Goal: Task Accomplishment & Management: Manage account settings

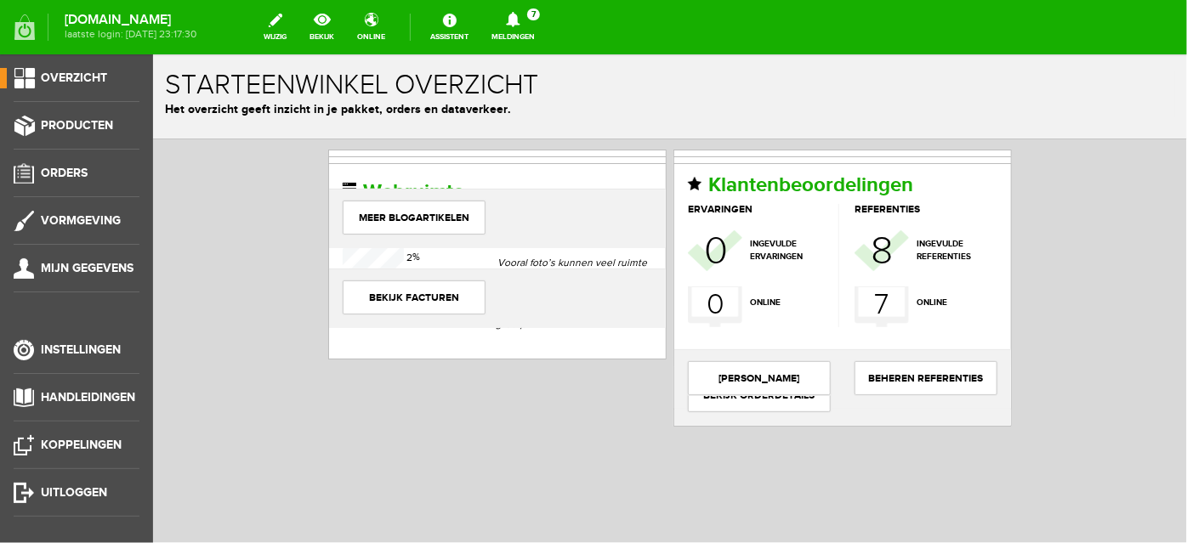
click at [540, 9] on span "7" at bounding box center [533, 15] width 13 height 12
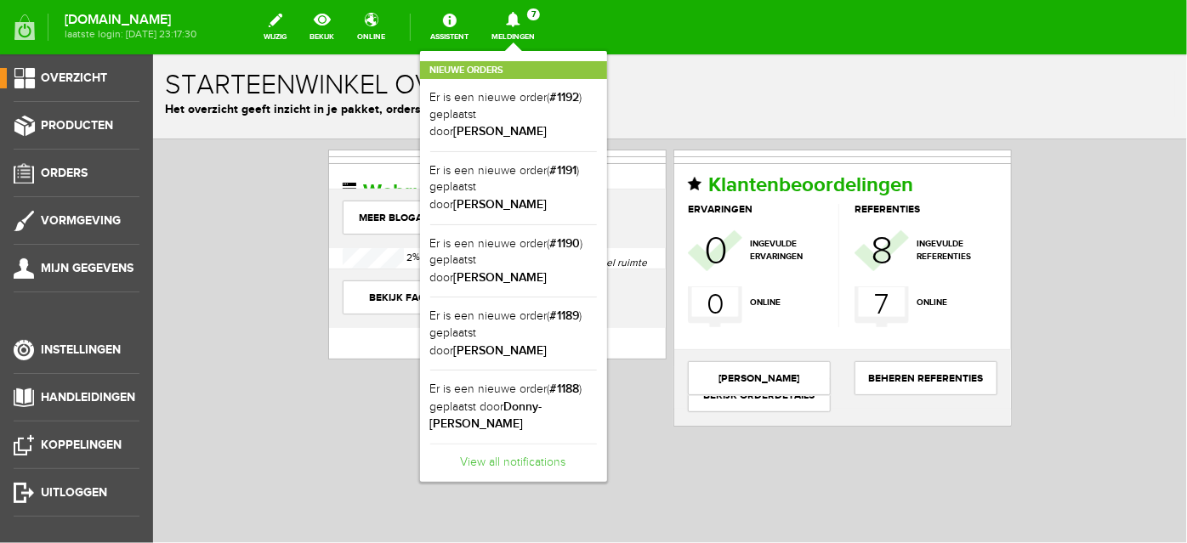
click at [554, 444] on link "View all notifications" at bounding box center [513, 458] width 167 height 28
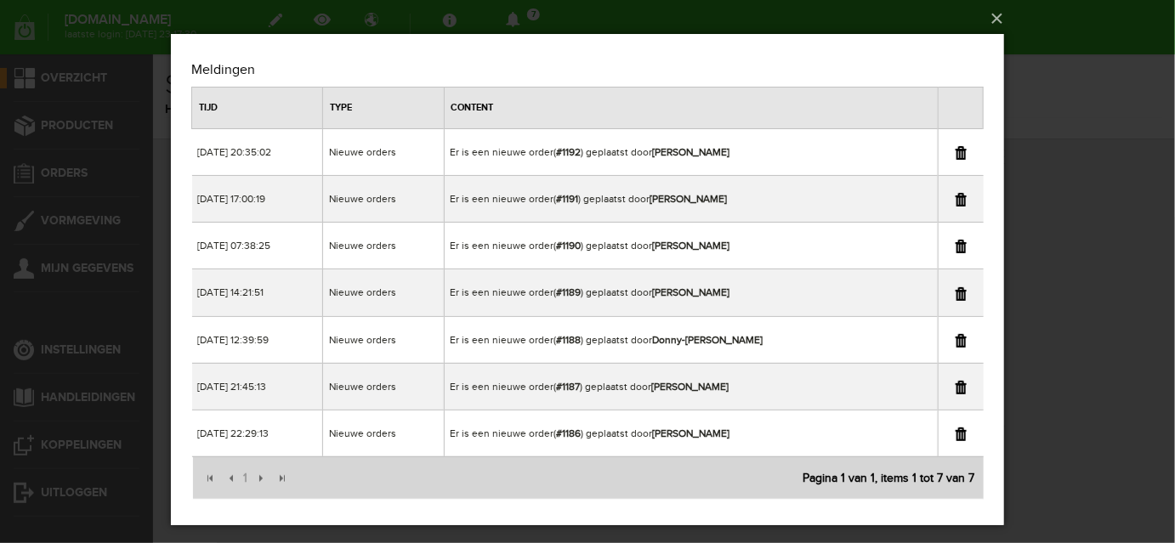
click at [955, 152] on link at bounding box center [960, 152] width 11 height 14
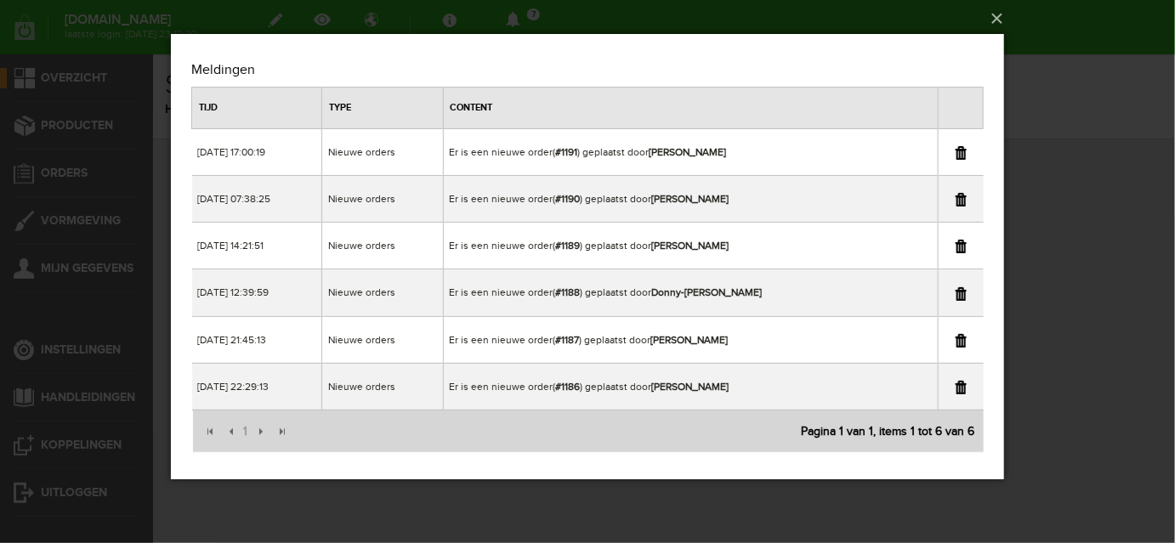
click at [955, 152] on link at bounding box center [960, 152] width 11 height 14
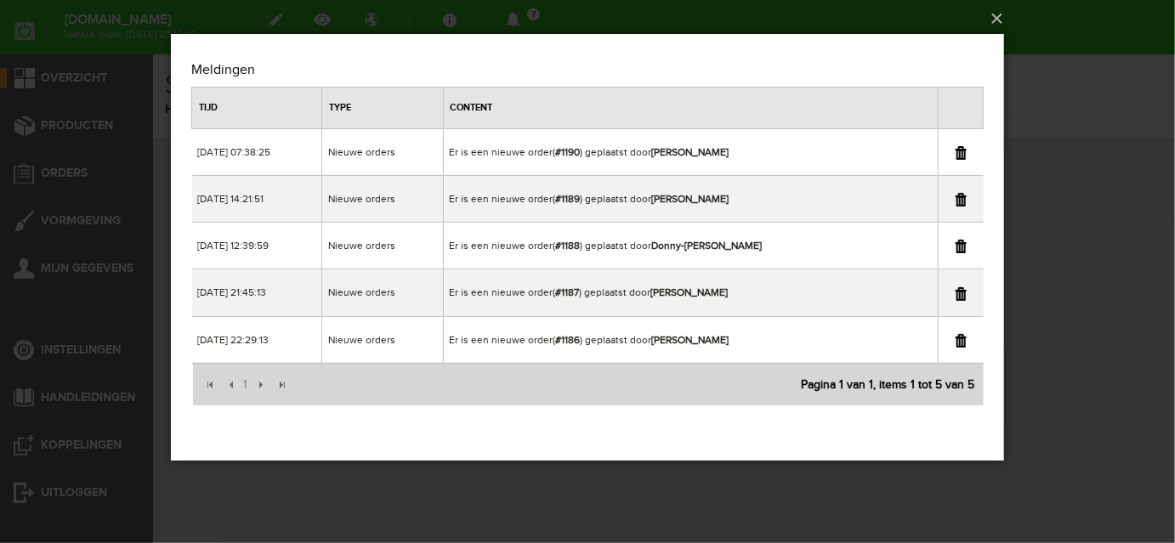
click at [955, 152] on link at bounding box center [960, 152] width 11 height 14
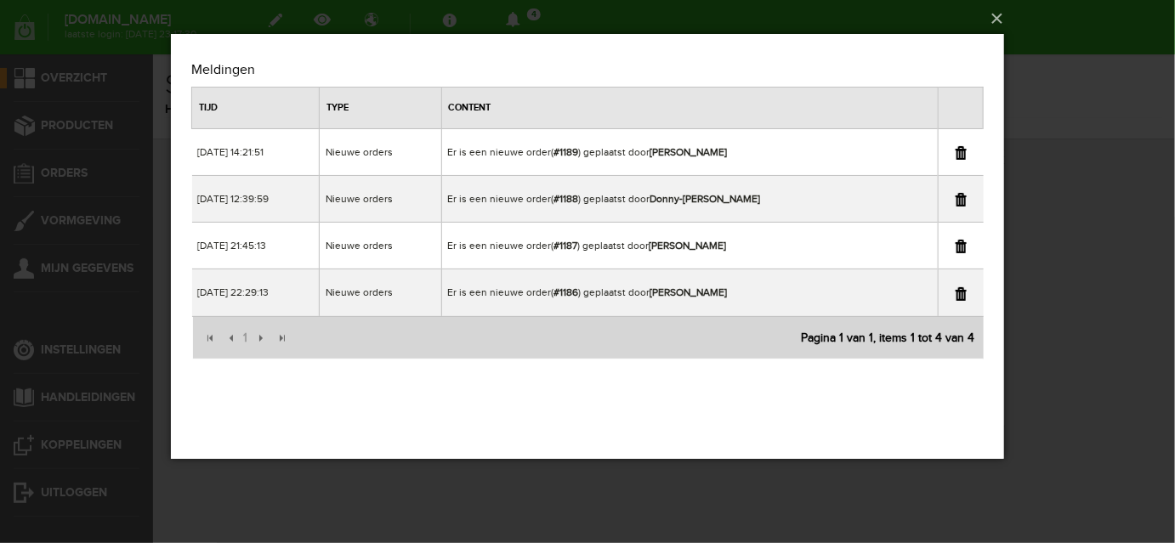
click at [955, 152] on link at bounding box center [960, 152] width 11 height 14
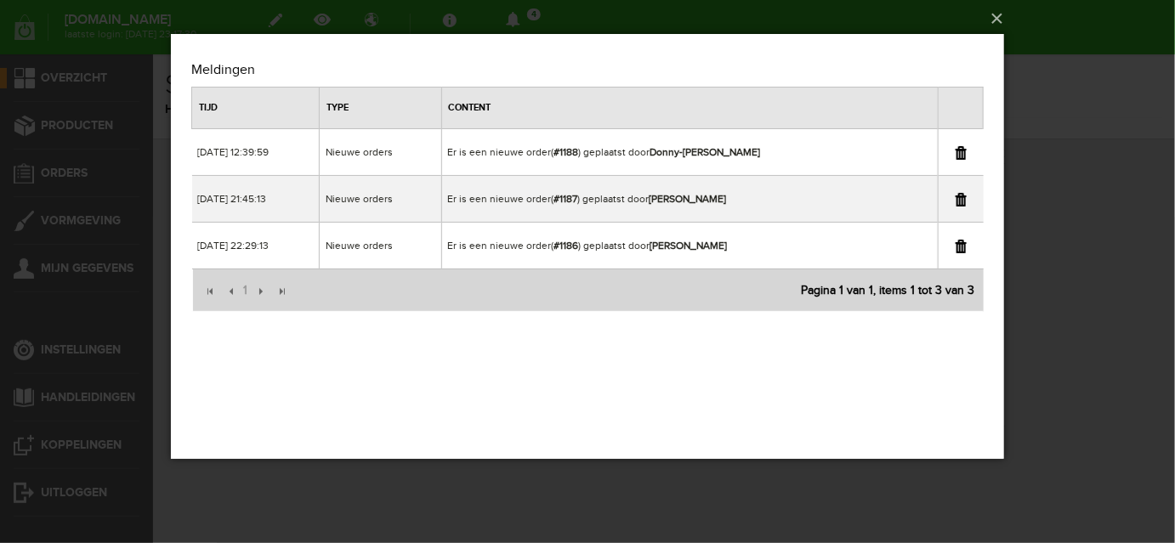
click at [955, 152] on link at bounding box center [960, 152] width 11 height 14
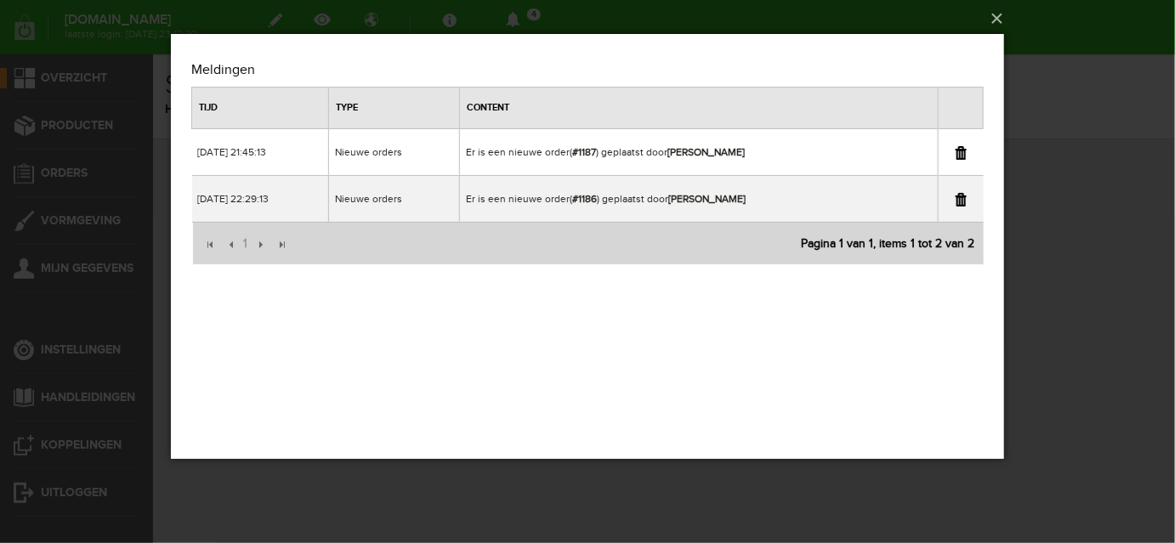
click at [955, 152] on link at bounding box center [960, 152] width 11 height 14
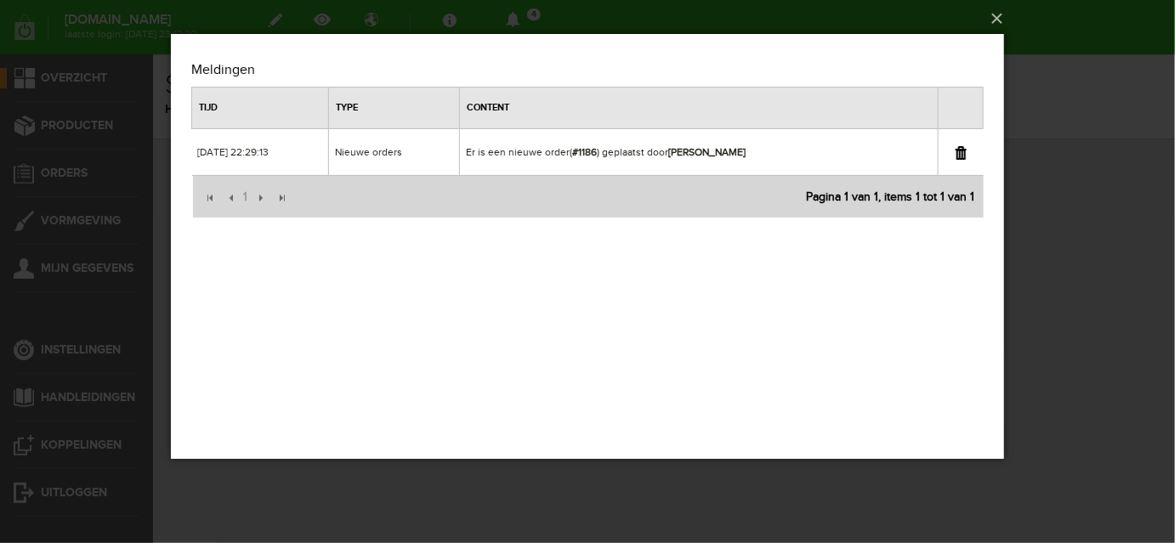
click at [955, 152] on link at bounding box center [960, 152] width 11 height 14
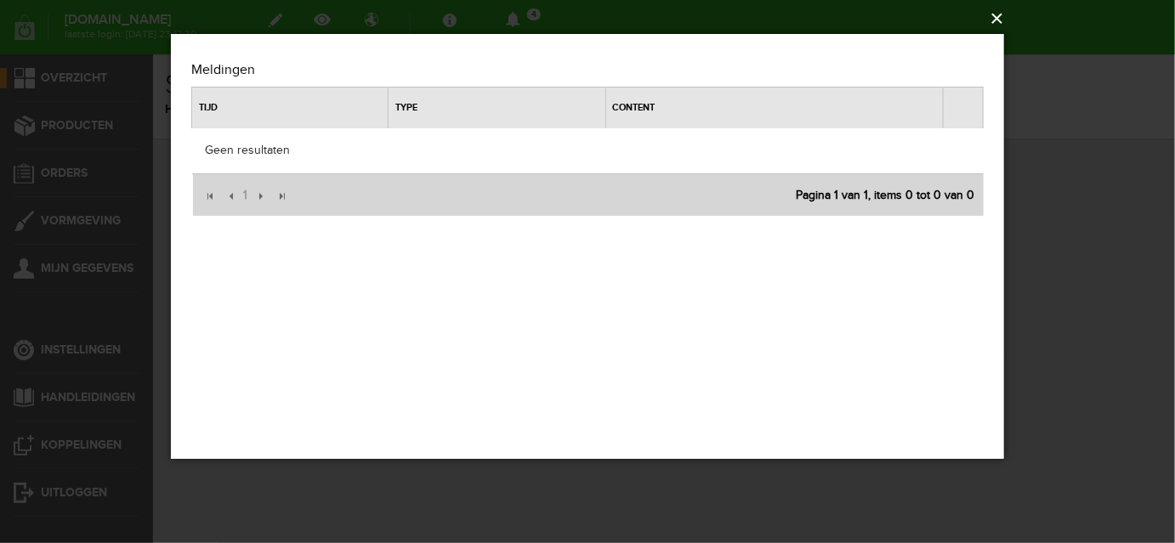
click at [989, 16] on button "×" at bounding box center [593, 18] width 834 height 37
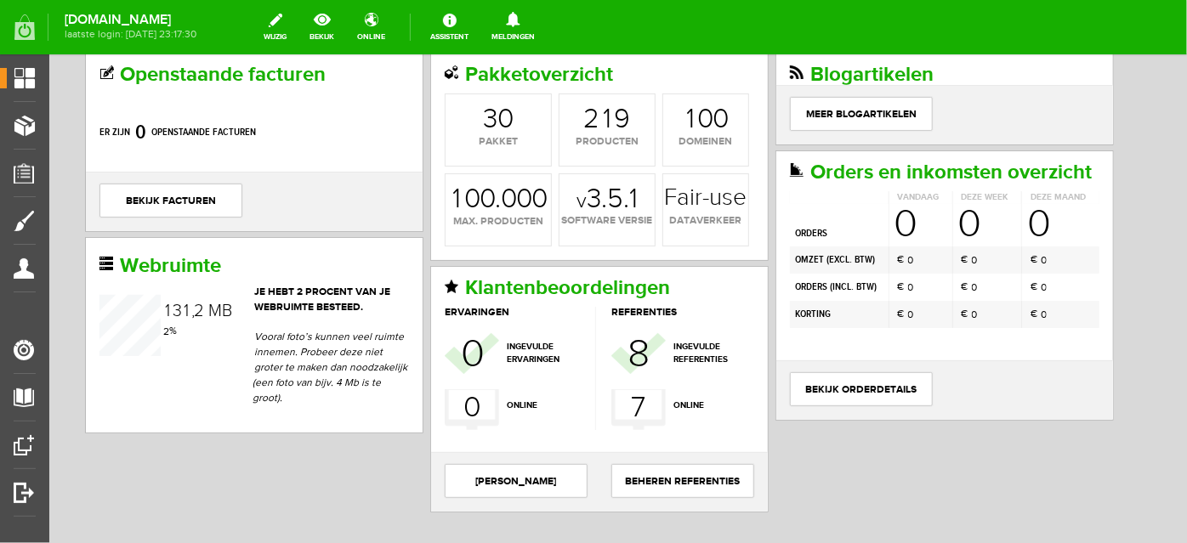
scroll to position [100, 0]
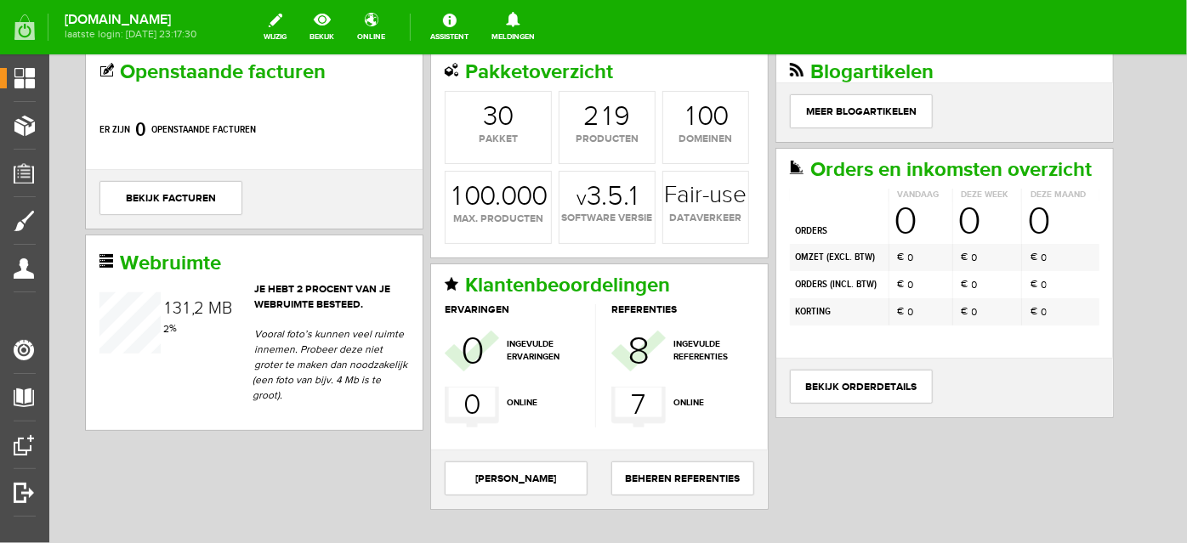
click at [1158, 179] on div "Openstaande facturen Er zijn 0 openstaande facturen bekijk facturen Pakketoverz…" at bounding box center [617, 337] width 1138 height 596
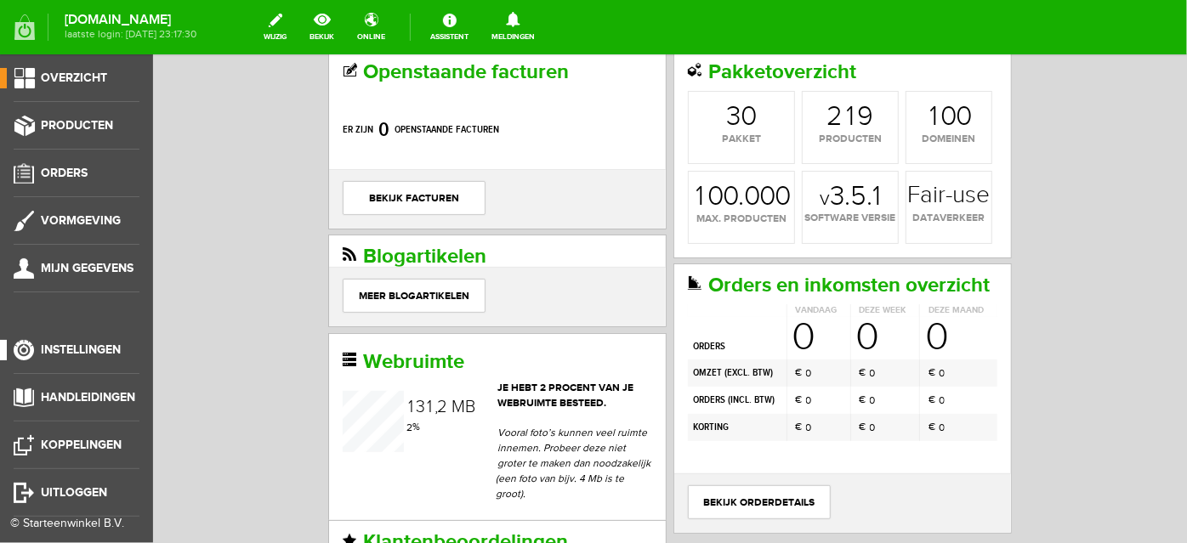
click at [90, 356] on span "Instellingen" at bounding box center [81, 350] width 80 height 14
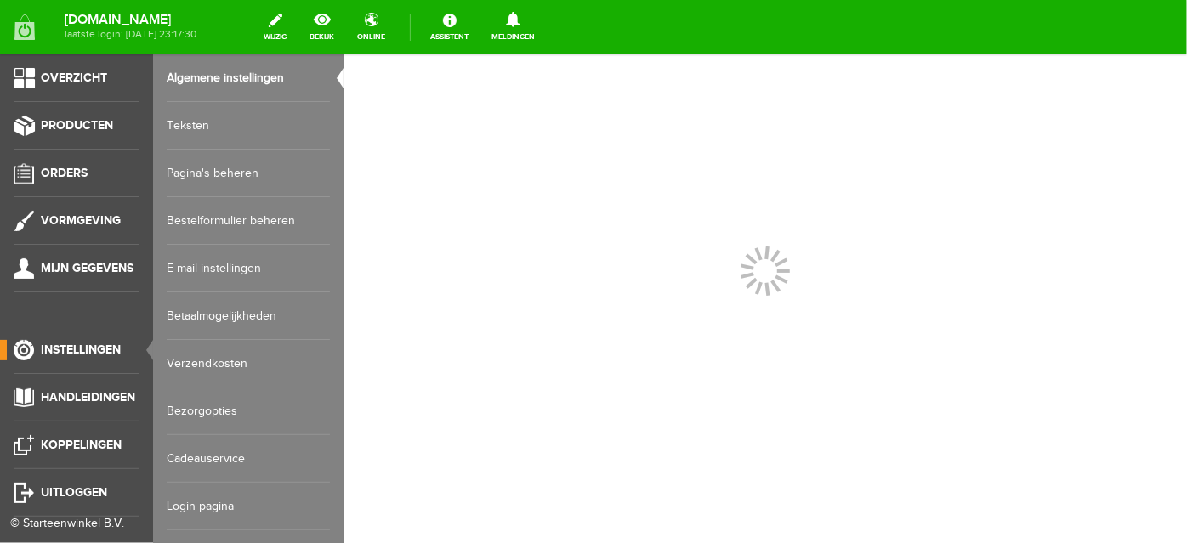
scroll to position [0, 0]
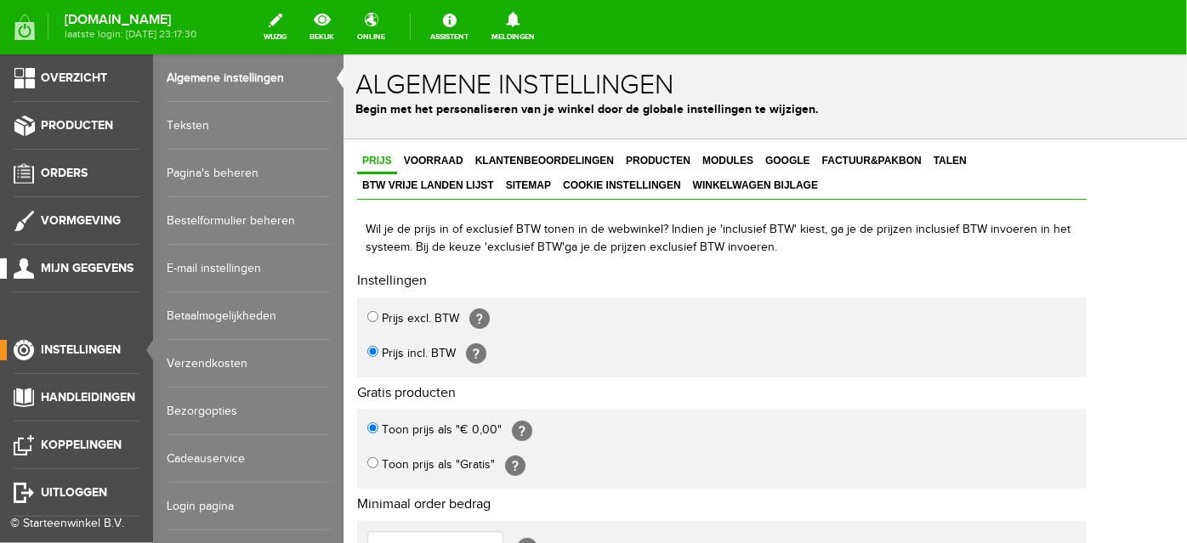
click at [100, 275] on span "Mijn gegevens" at bounding box center [87, 268] width 93 height 14
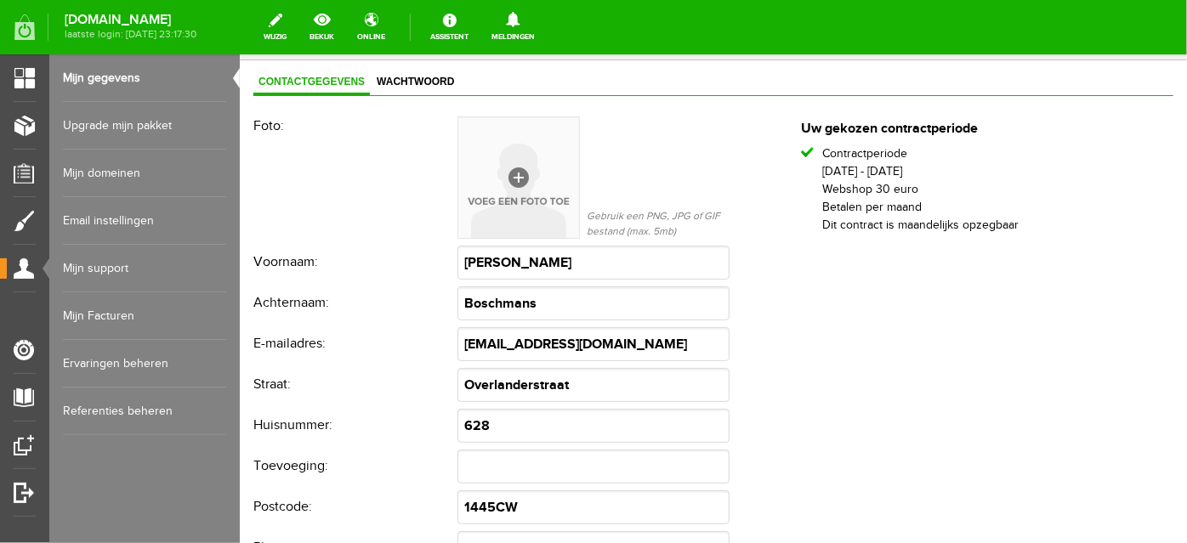
scroll to position [36, 0]
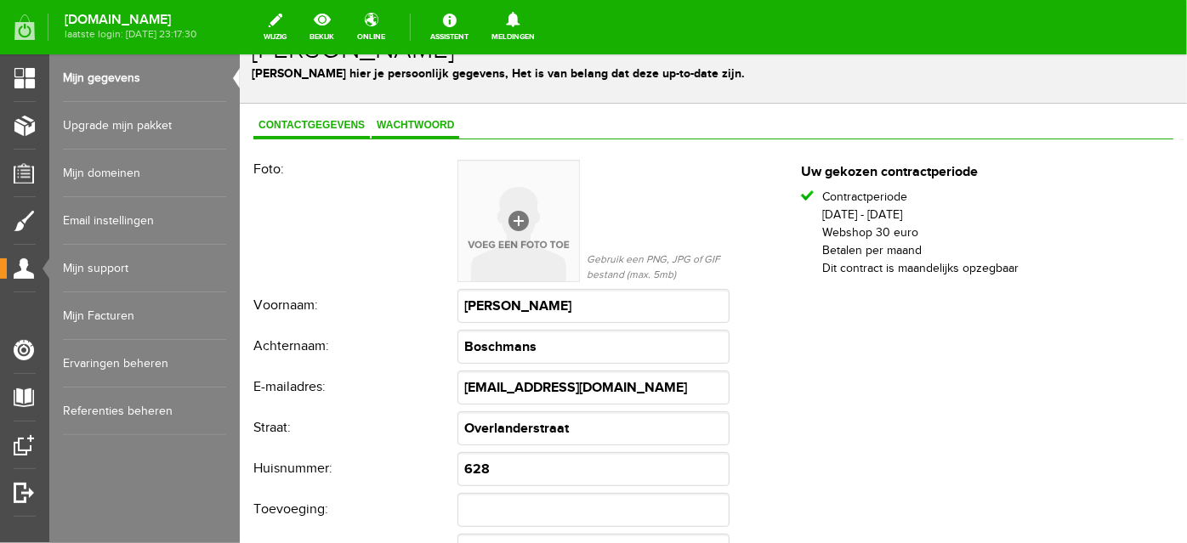
click at [401, 132] on link "Wachtwoord" at bounding box center [415, 125] width 88 height 25
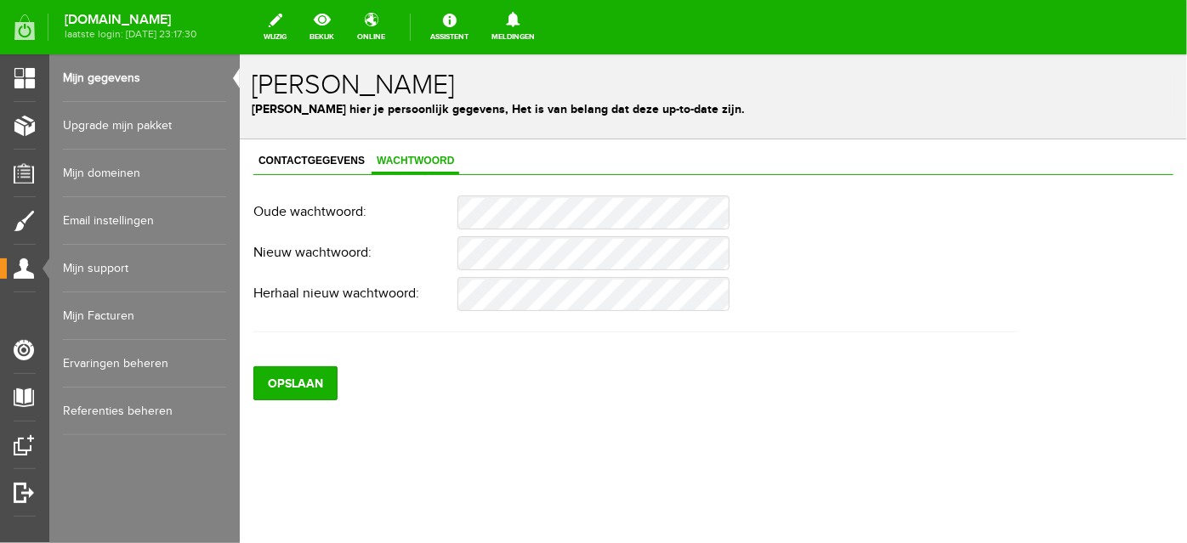
scroll to position [0, 0]
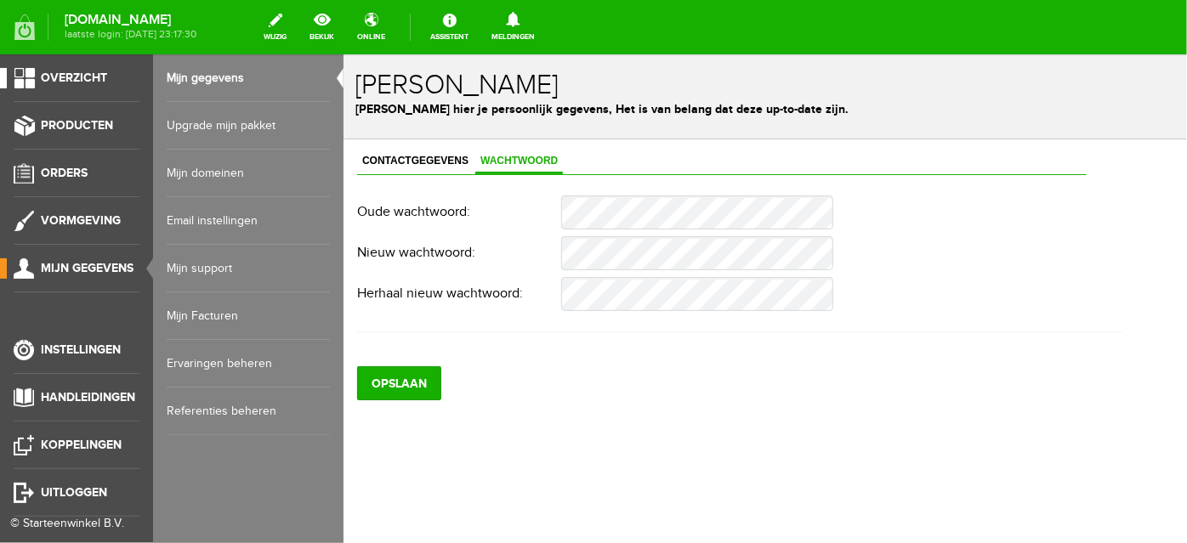
click at [71, 83] on span "Overzicht" at bounding box center [74, 78] width 66 height 14
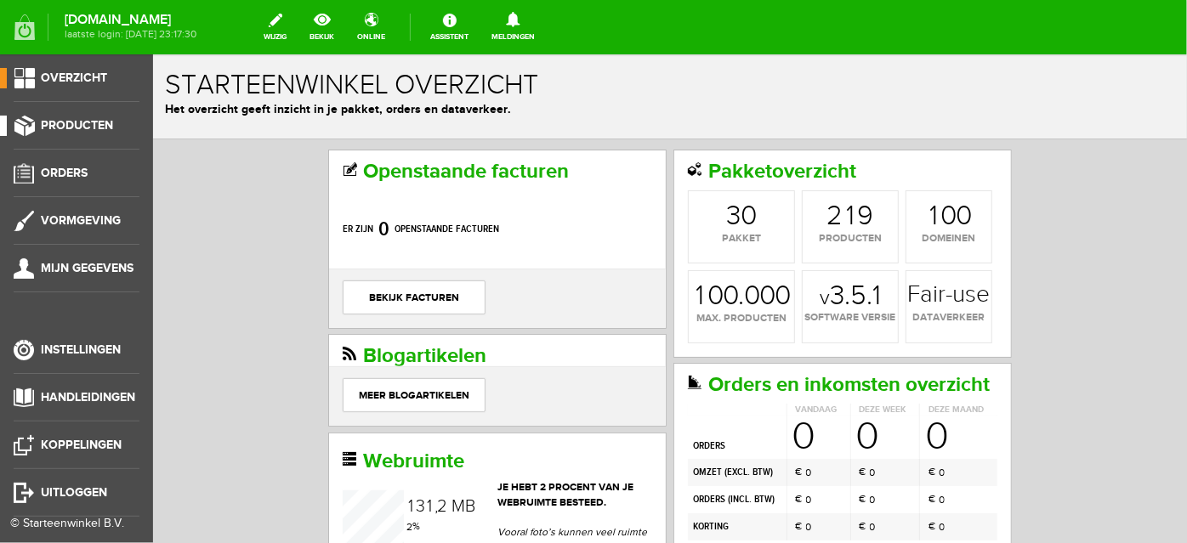
click at [72, 126] on span "Producten" at bounding box center [77, 125] width 72 height 14
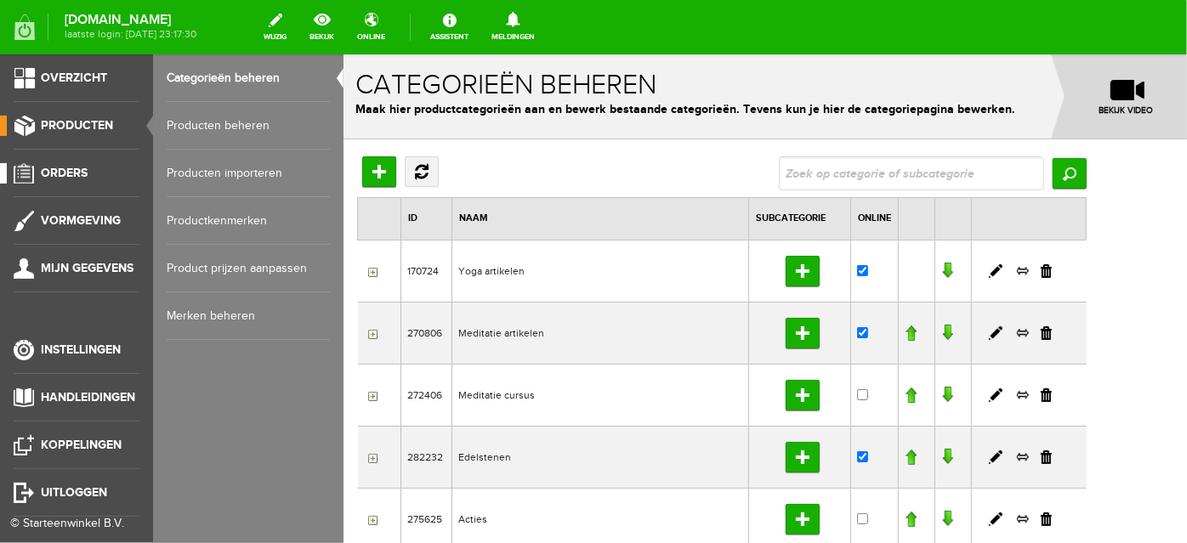
click at [72, 176] on span "Orders" at bounding box center [64, 173] width 47 height 14
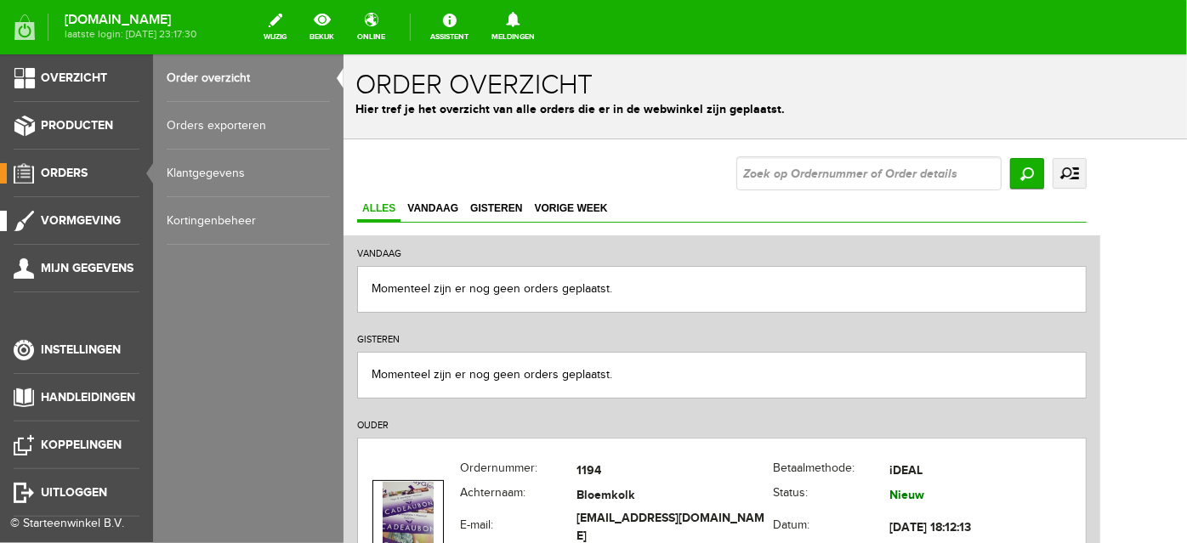
click at [79, 219] on span "Vormgeving" at bounding box center [81, 220] width 80 height 14
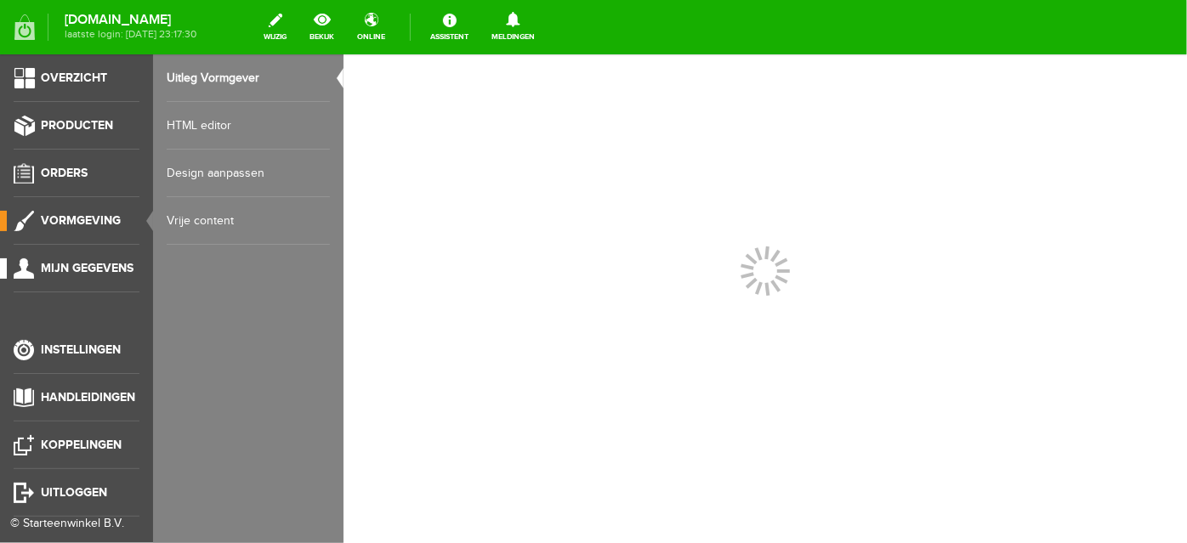
click at [82, 271] on span "Mijn gegevens" at bounding box center [87, 268] width 93 height 14
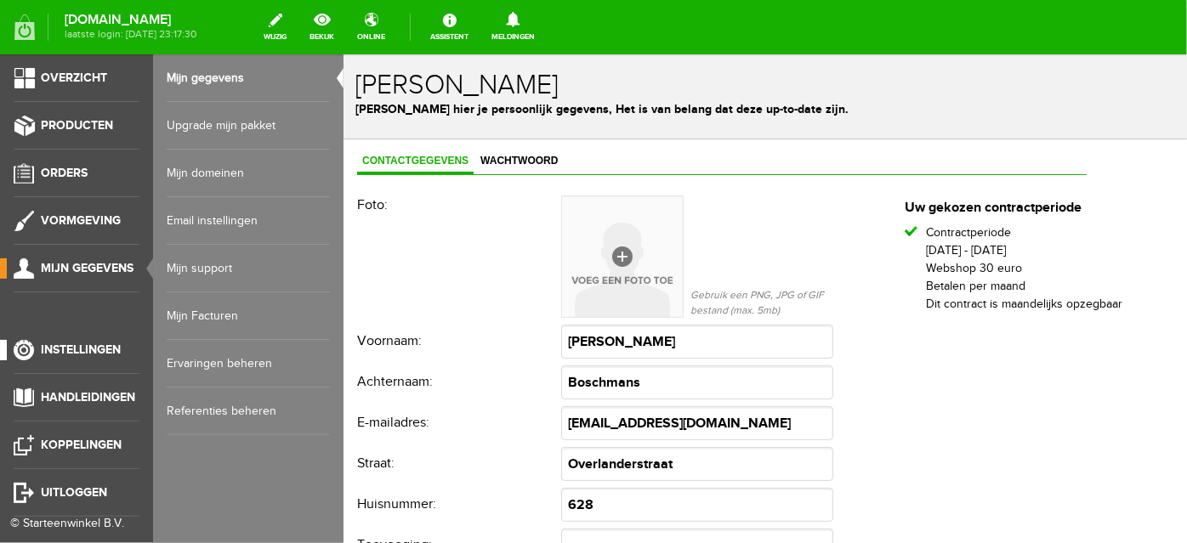
click at [76, 346] on span "Instellingen" at bounding box center [81, 350] width 80 height 14
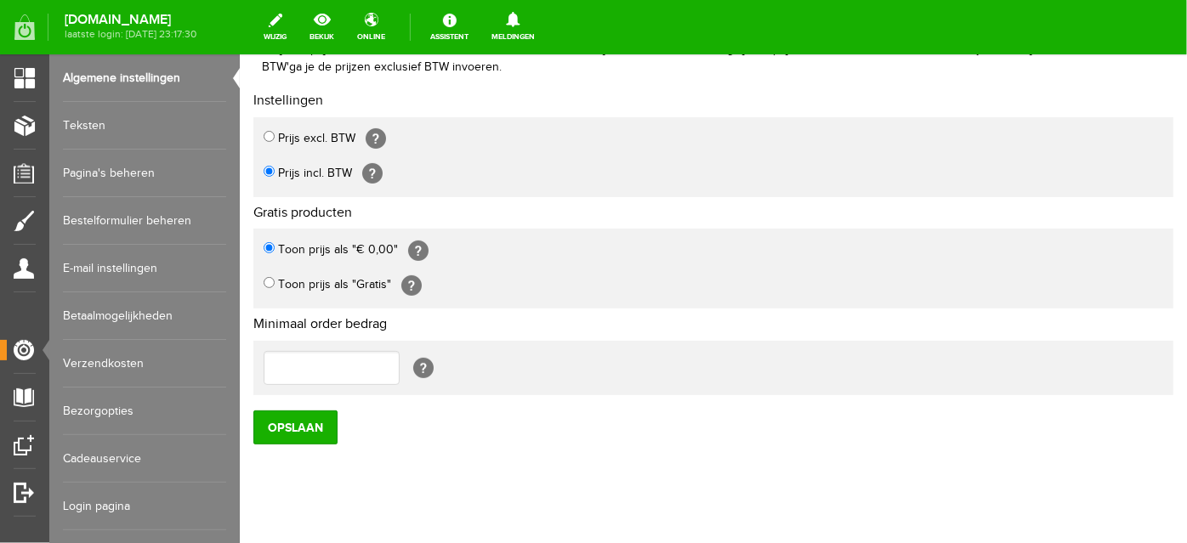
scroll to position [184, 0]
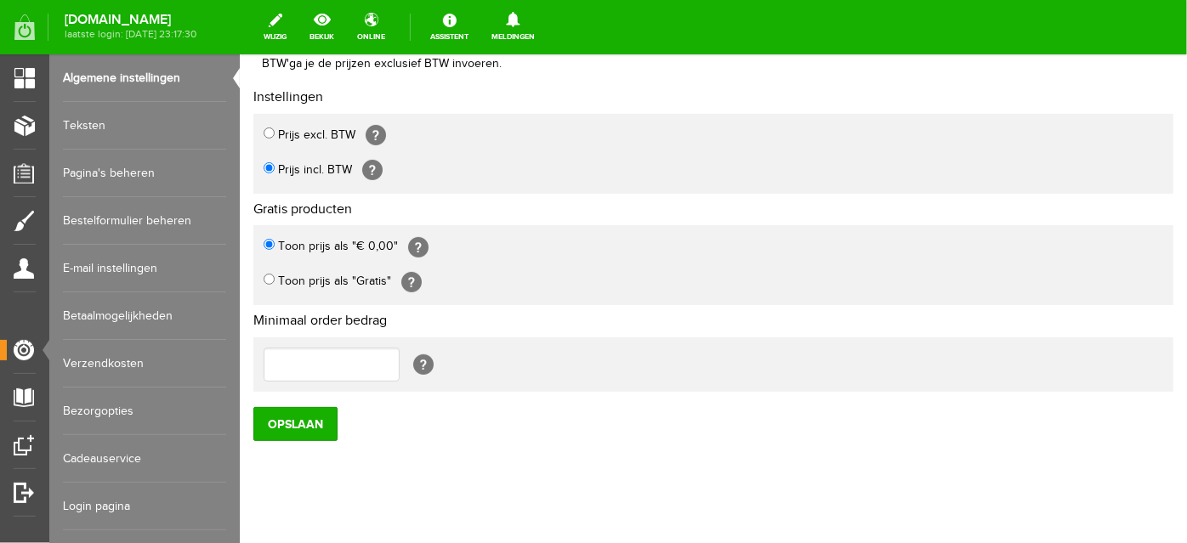
click at [143, 361] on link "Verzendkosten" at bounding box center [144, 364] width 163 height 48
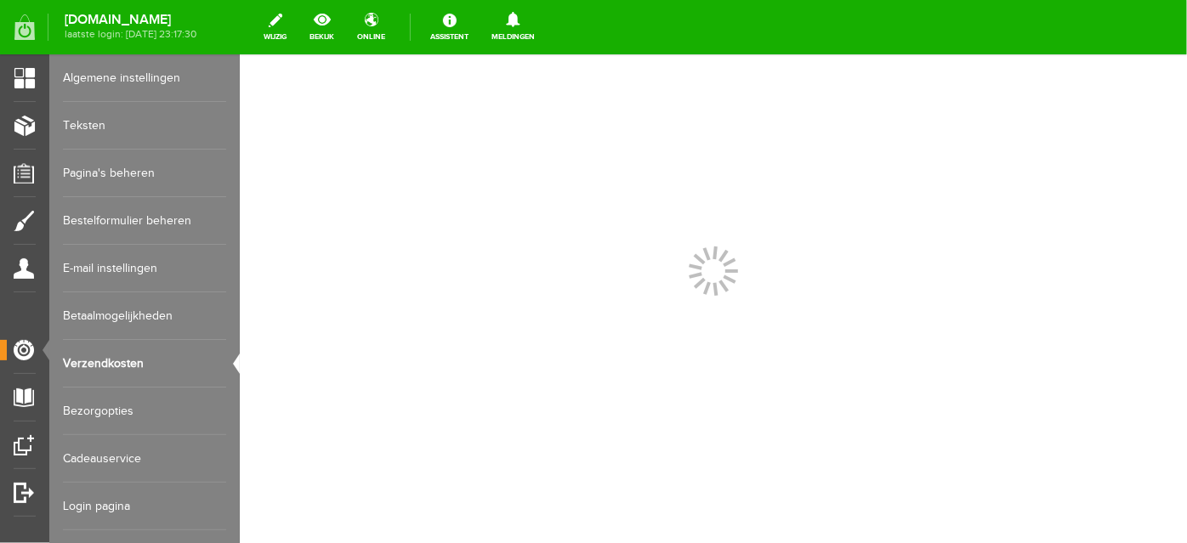
scroll to position [0, 0]
click at [120, 358] on link "Verzendkosten" at bounding box center [144, 364] width 163 height 48
click at [108, 412] on link "Bezorgopties" at bounding box center [144, 412] width 163 height 48
click at [111, 362] on link "Verzendkosten" at bounding box center [144, 364] width 163 height 48
